Goal: Learn about a topic

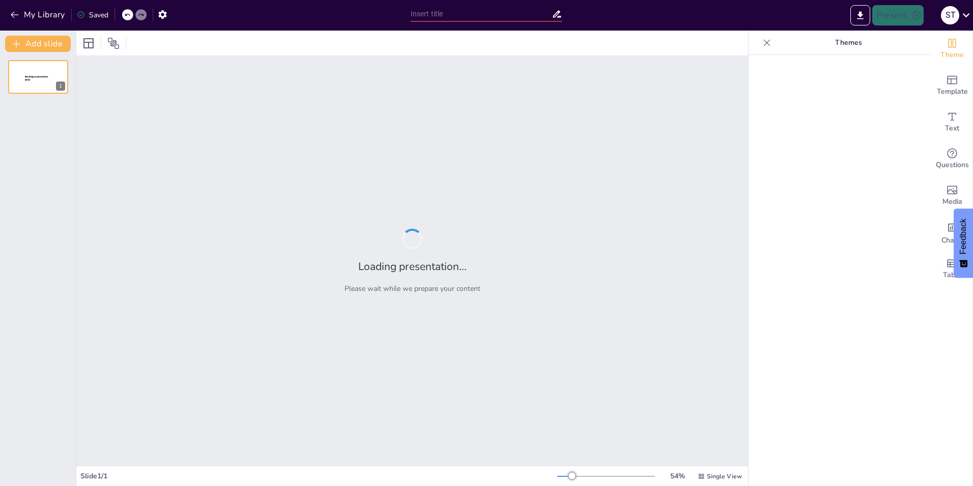
type input "Análisis de los Mecanismos Traumáticos: Clasificación y Efectos de Agentes Físi…"
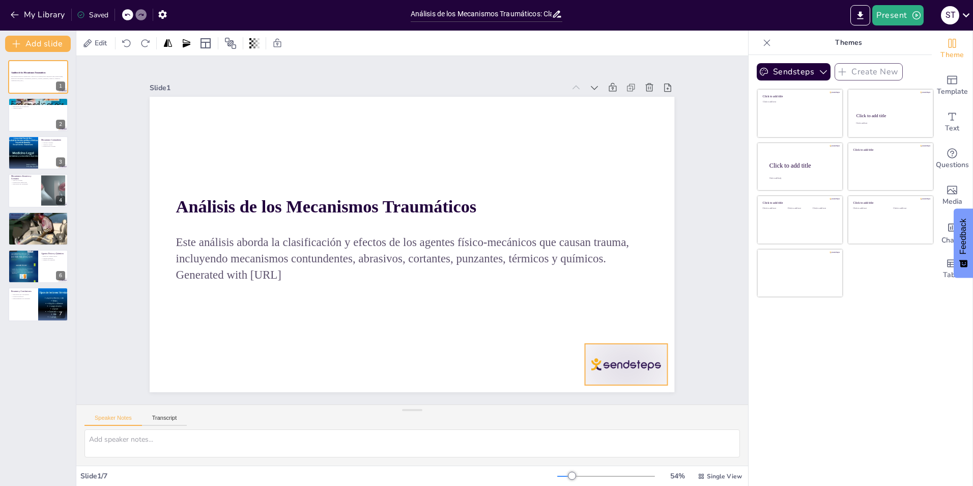
click at [599, 404] on div at bounding box center [553, 439] width 92 height 71
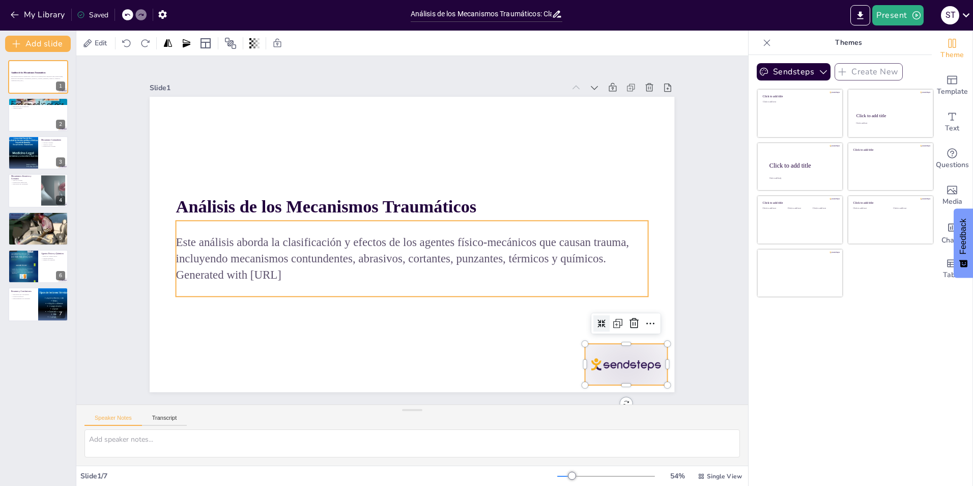
click at [465, 284] on div "Este análisis aborda la clasificación y efectos de los agentes físico-mecánicos…" at bounding box center [395, 252] width 426 height 339
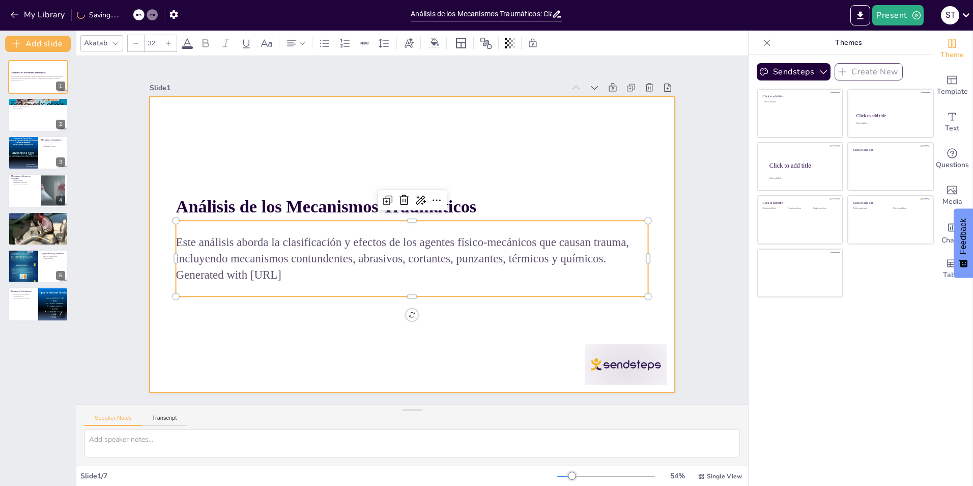
click at [231, 154] on div at bounding box center [404, 241] width 598 height 547
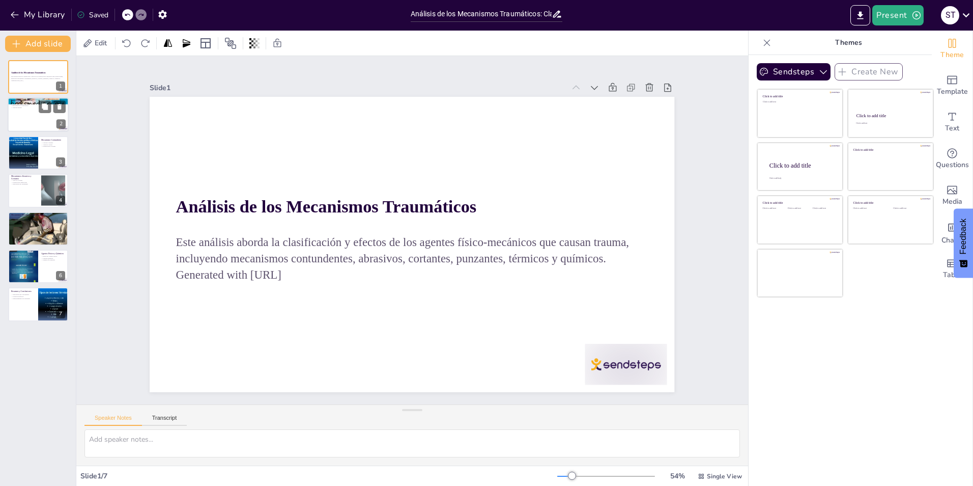
click at [41, 129] on div at bounding box center [38, 115] width 61 height 35
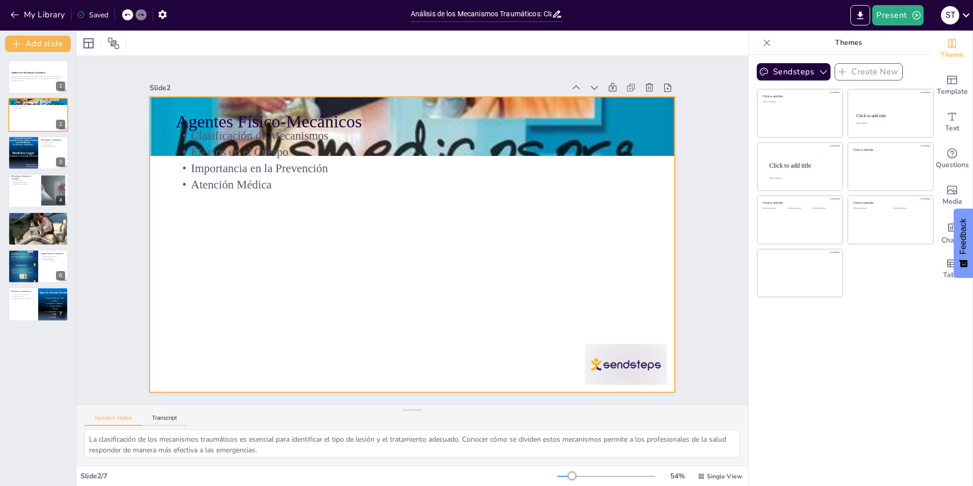
click at [280, 231] on div at bounding box center [399, 225] width 483 height 600
click at [44, 156] on div at bounding box center [38, 152] width 61 height 35
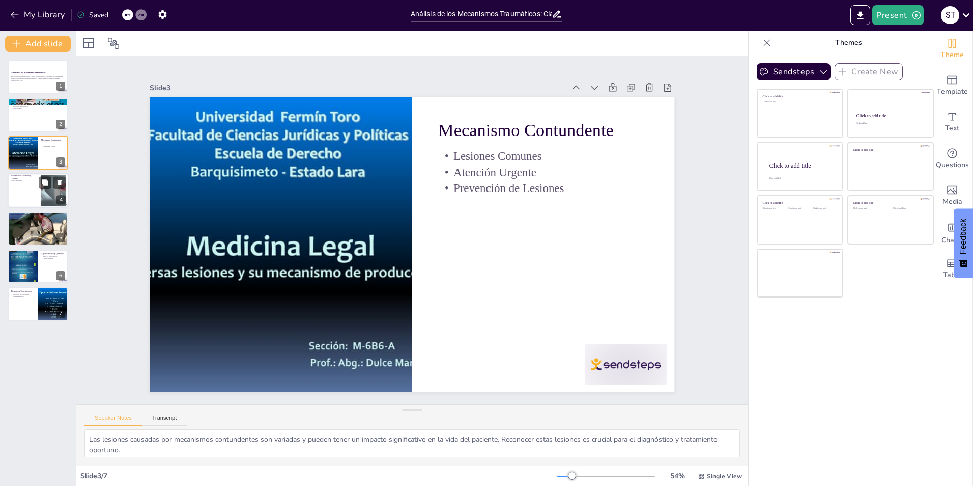
click at [26, 201] on div at bounding box center [38, 190] width 61 height 35
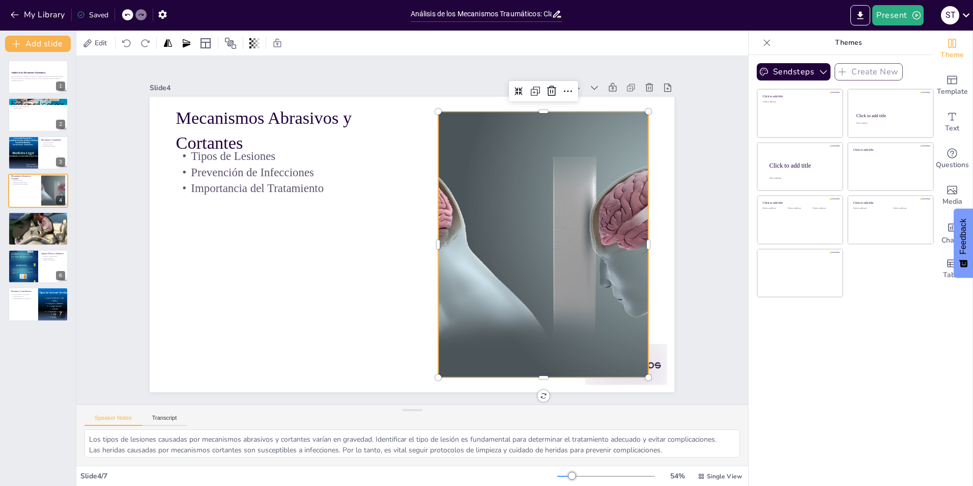
click at [497, 267] on div at bounding box center [510, 319] width 497 height 463
click at [43, 276] on div at bounding box center [38, 266] width 61 height 35
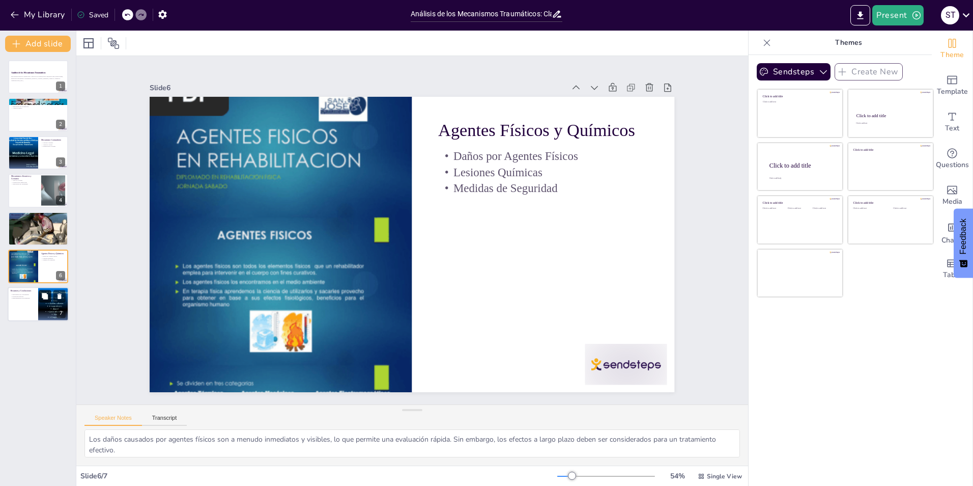
click at [43, 302] on button at bounding box center [45, 296] width 12 height 12
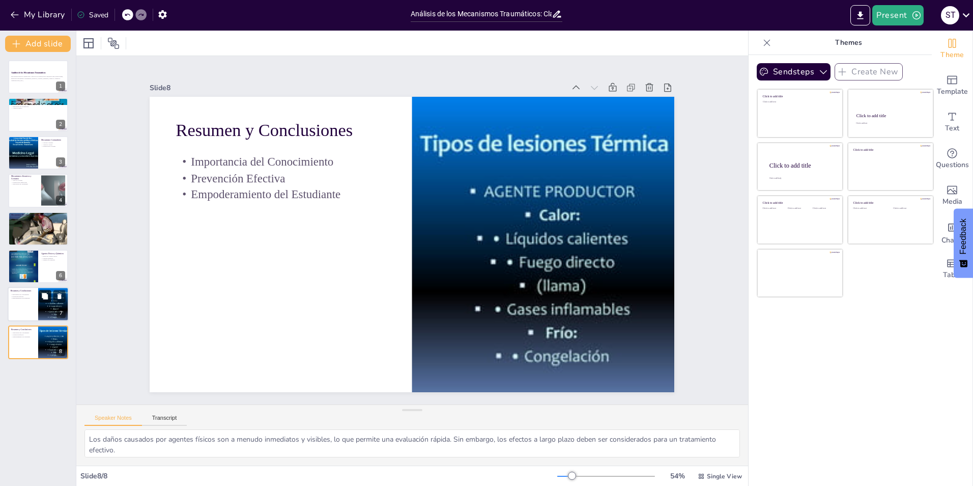
type textarea "Tener un conocimiento profundo sobre los mecanismos traumáticos permite a los e…"
click at [156, 419] on button "Transcript" at bounding box center [164, 419] width 45 height 11
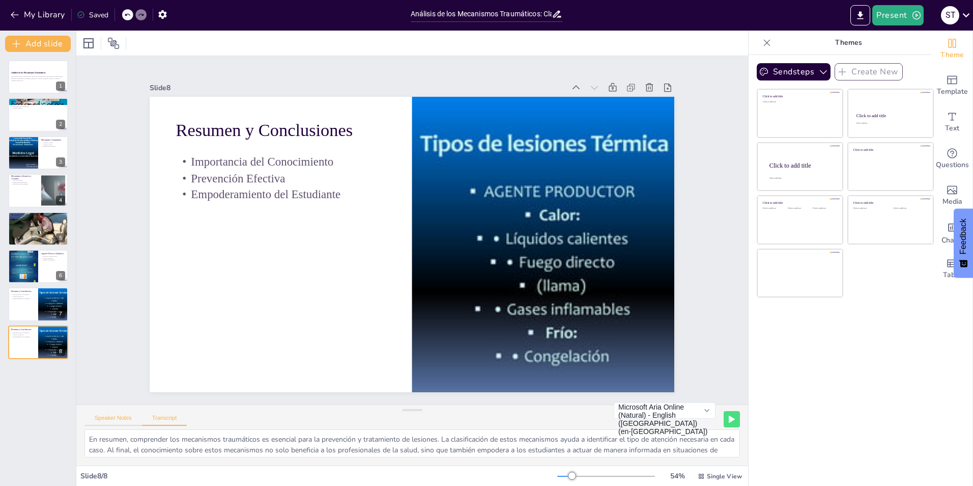
click at [124, 417] on button "Speaker Notes" at bounding box center [113, 419] width 58 height 11
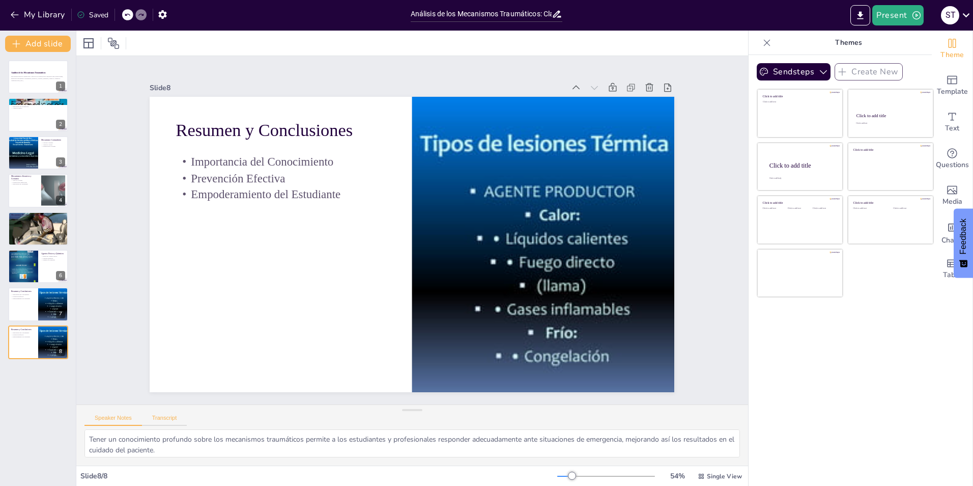
click at [168, 414] on button "Transcript" at bounding box center [164, 419] width 45 height 11
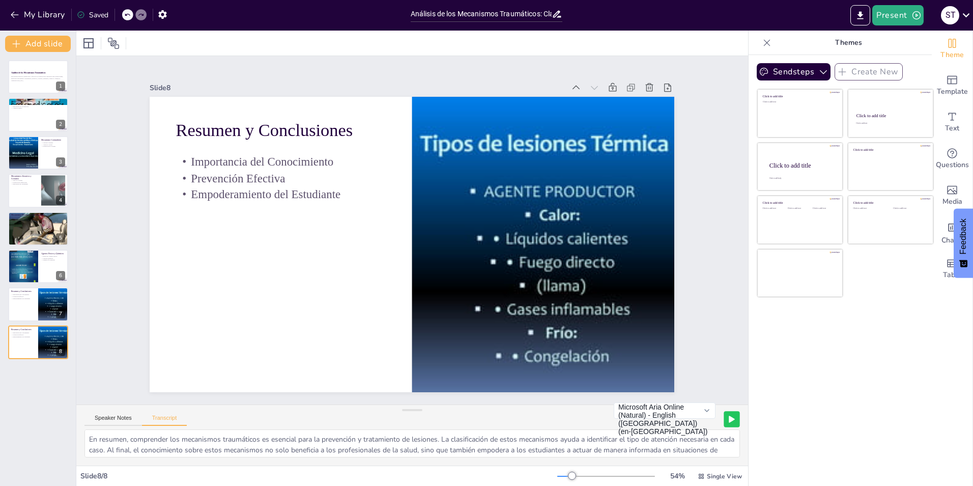
click at [724, 423] on button at bounding box center [732, 419] width 16 height 16
click at [30, 74] on div "Este análisis aborda la clasificación y efectos de los agentes físico-mecánicos…" at bounding box center [38, 78] width 55 height 9
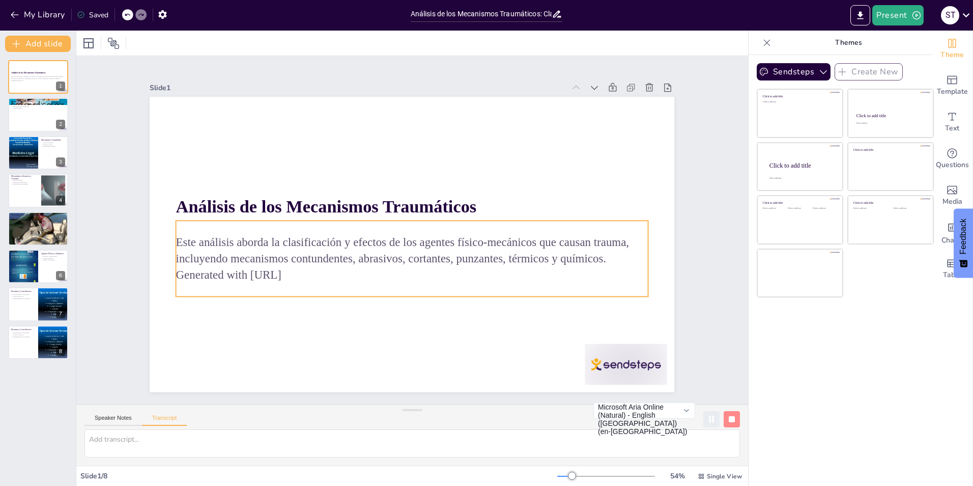
click at [397, 249] on p "Este análisis aborda la clasificación y efectos de los agentes físico-mecánicos…" at bounding box center [395, 239] width 265 height 425
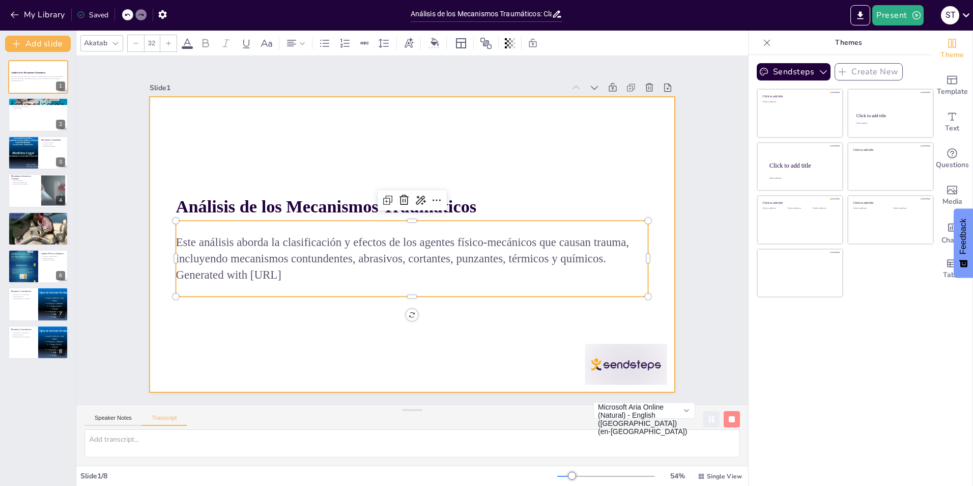
click at [287, 338] on div at bounding box center [412, 244] width 525 height 295
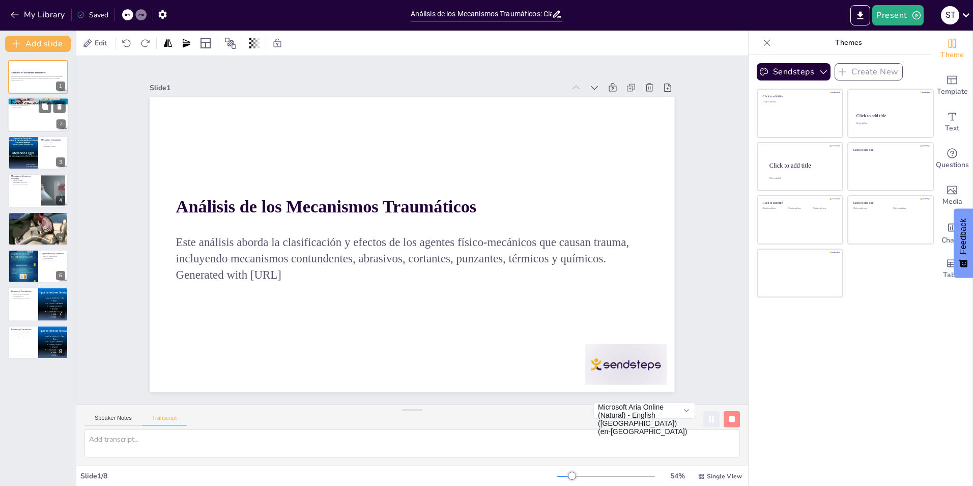
click at [37, 113] on div at bounding box center [38, 115] width 61 height 35
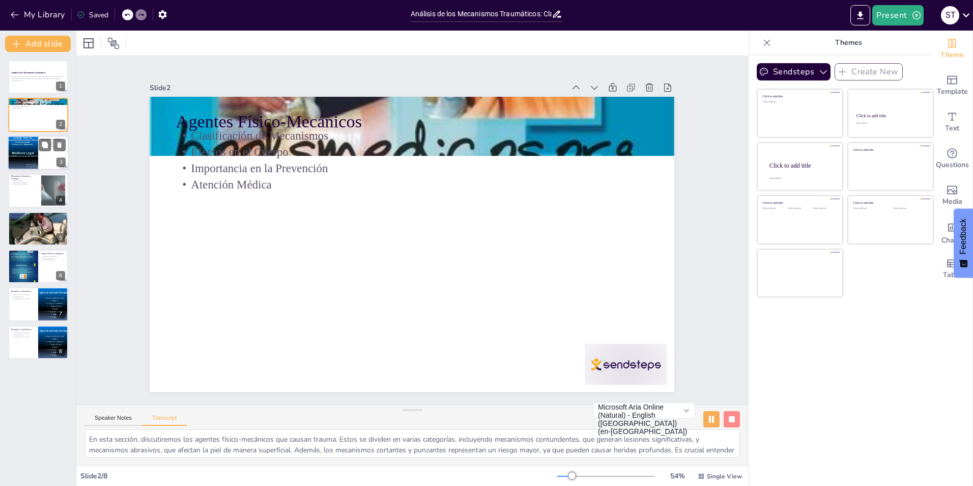
click at [35, 151] on div at bounding box center [23, 152] width 46 height 35
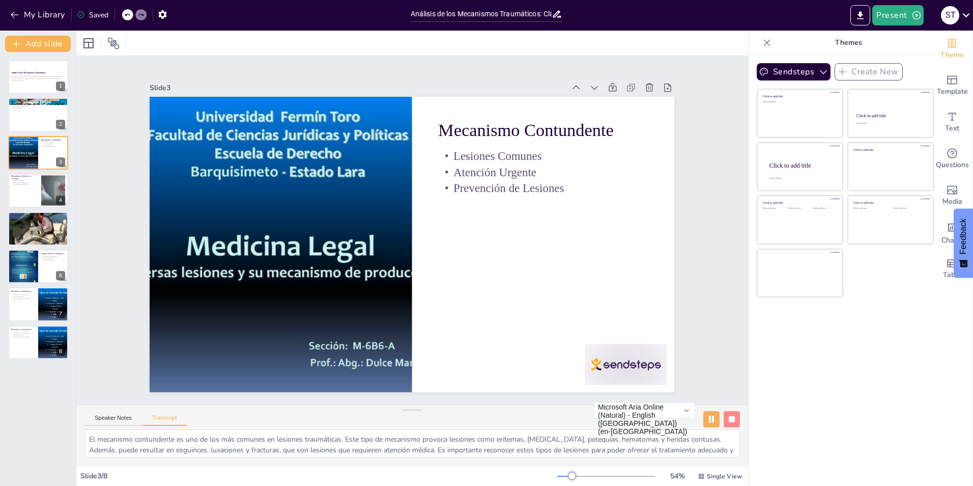
click at [50, 247] on div "Análisis de los Mecanismos Traumáticos Este análisis aborda la clasificación y …" at bounding box center [38, 209] width 76 height 299
click at [43, 237] on div at bounding box center [38, 229] width 61 height 46
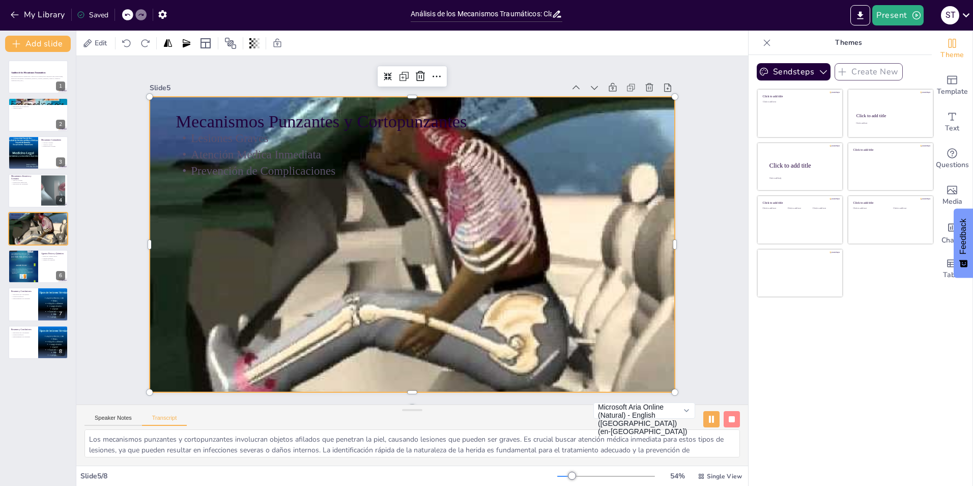
click at [363, 294] on div at bounding box center [401, 238] width 627 height 656
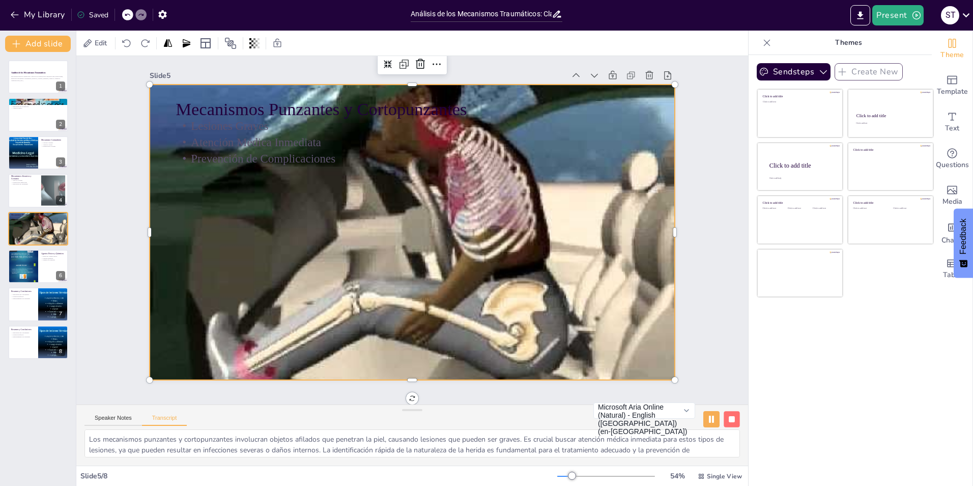
click at [724, 420] on button at bounding box center [732, 419] width 16 height 16
click at [8, 262] on div "Agentes Físicos y Químicos Daños por Agentes Físicos Lesiones Químicas Medidas …" at bounding box center [38, 266] width 61 height 35
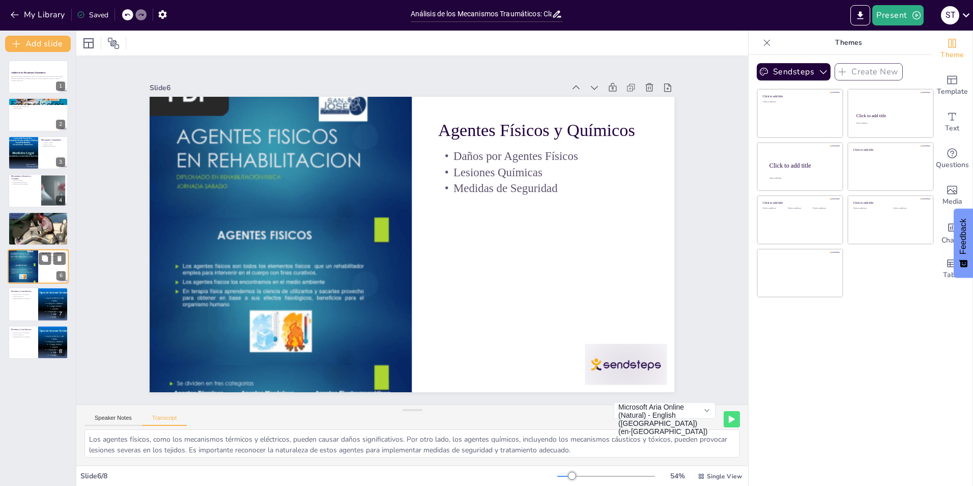
scroll to position [0, 0]
click at [40, 296] on button at bounding box center [45, 296] width 12 height 12
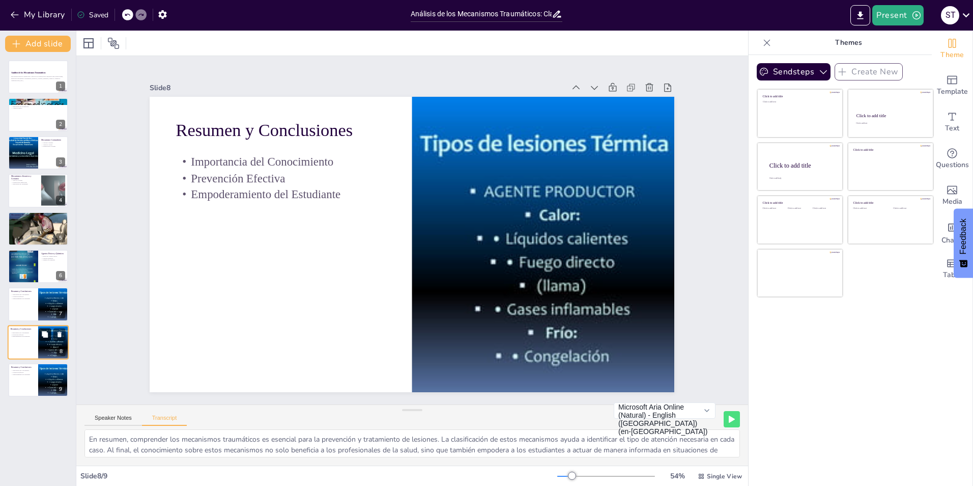
click at [39, 335] on button at bounding box center [45, 334] width 12 height 12
click at [37, 431] on div at bounding box center [38, 418] width 61 height 35
click at [32, 395] on div at bounding box center [38, 379] width 61 height 35
click at [30, 383] on div at bounding box center [38, 379] width 61 height 35
click at [22, 340] on div at bounding box center [38, 342] width 61 height 35
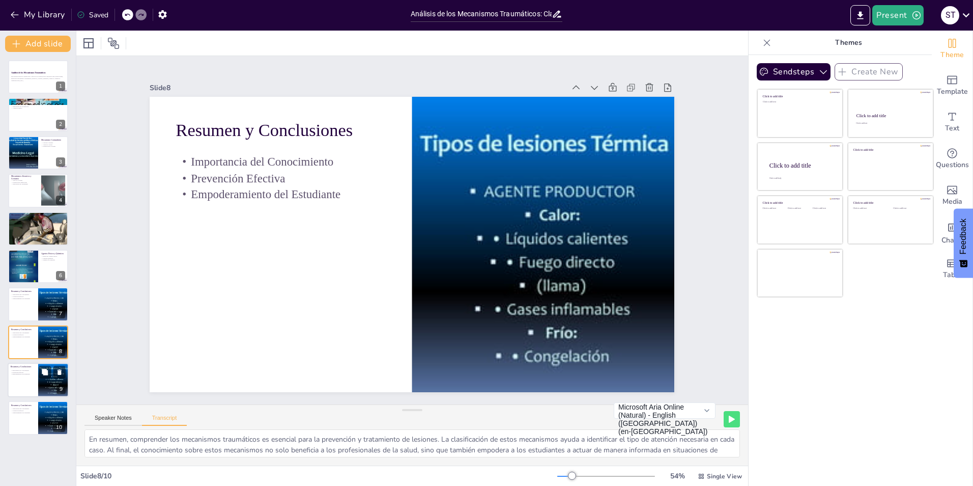
click at [32, 387] on div at bounding box center [38, 379] width 61 height 35
click at [25, 305] on div at bounding box center [38, 304] width 61 height 35
click at [27, 343] on div at bounding box center [38, 342] width 61 height 35
click at [33, 371] on p "Prevención Efectiva" at bounding box center [23, 372] width 24 height 2
click at [60, 294] on icon at bounding box center [60, 297] width 4 height 6
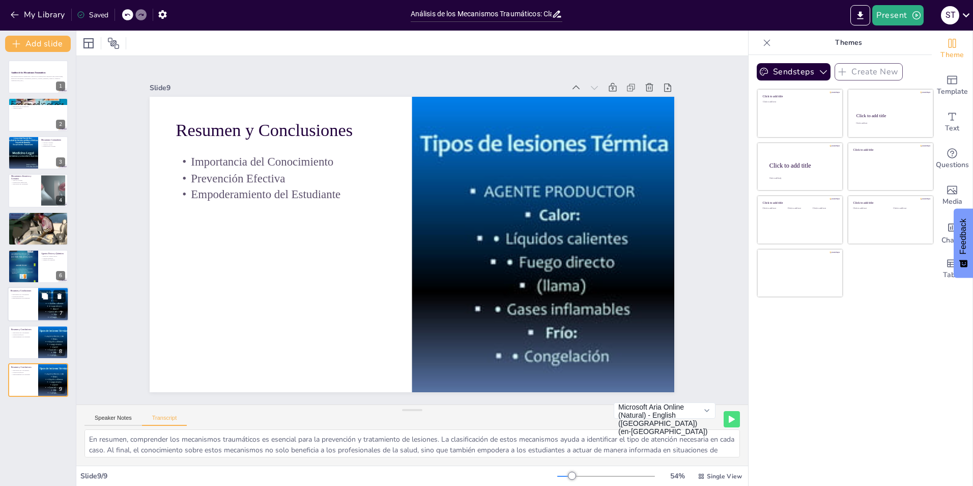
click at [60, 294] on icon at bounding box center [60, 297] width 4 height 6
click at [60, 297] on icon at bounding box center [60, 297] width 4 height 6
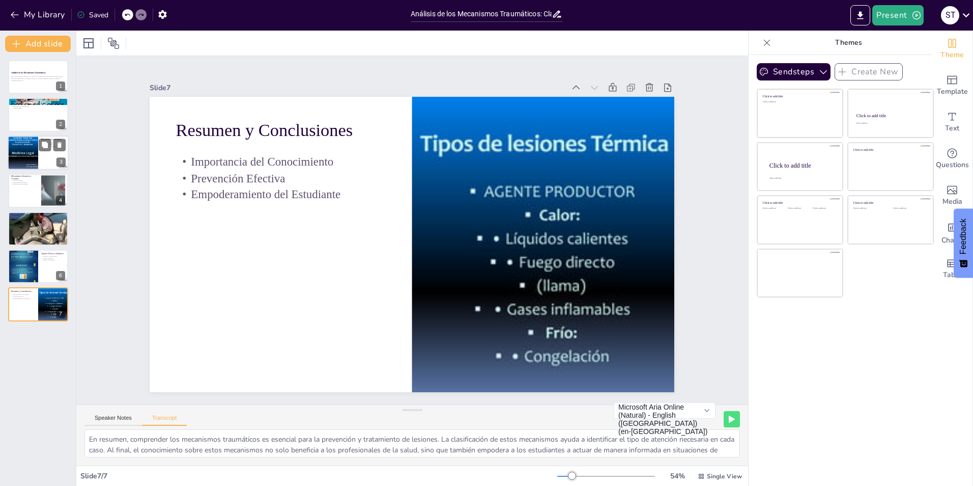
click at [18, 150] on div at bounding box center [23, 152] width 46 height 35
type textarea "El mecanismo contundente es uno de los más comunes en lesiones traumáticas. Est…"
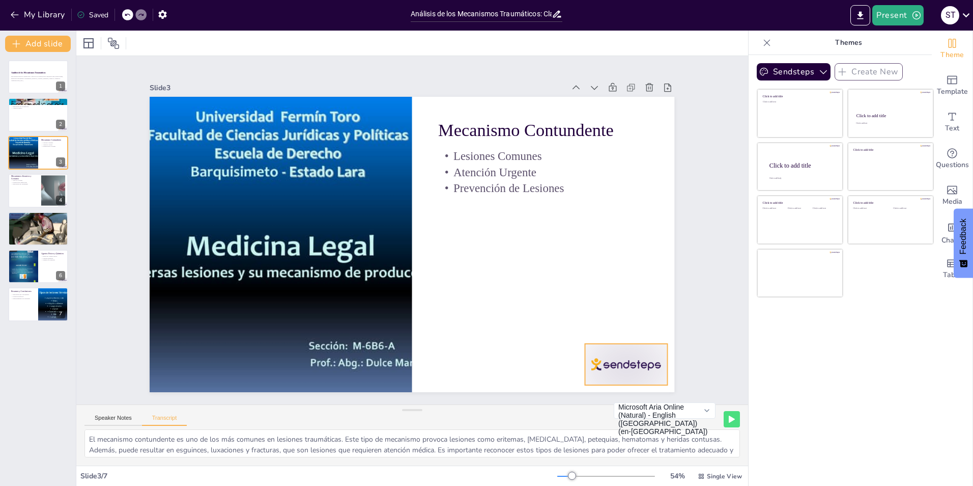
click at [619, 391] on div at bounding box center [574, 423] width 91 height 64
click at [30, 84] on div at bounding box center [38, 77] width 61 height 35
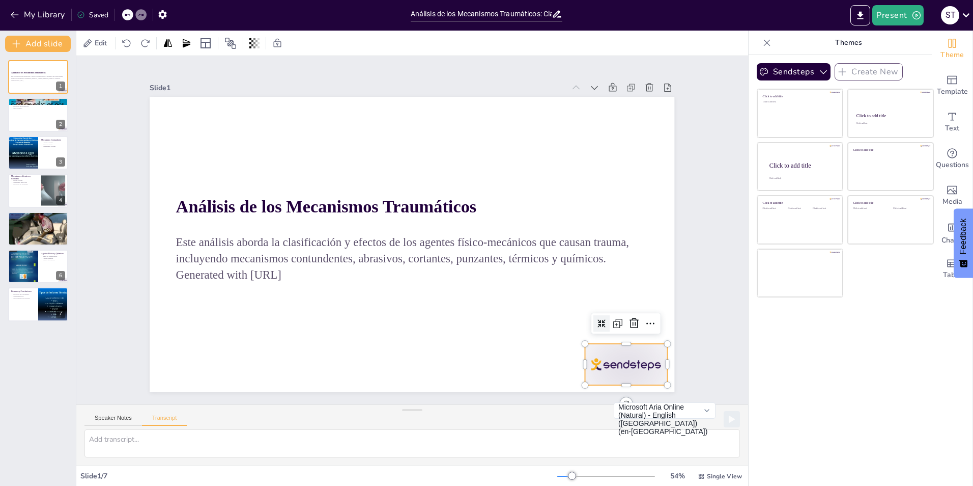
click at [354, 423] on div at bounding box center [325, 467] width 57 height 89
